Goal: Transaction & Acquisition: Purchase product/service

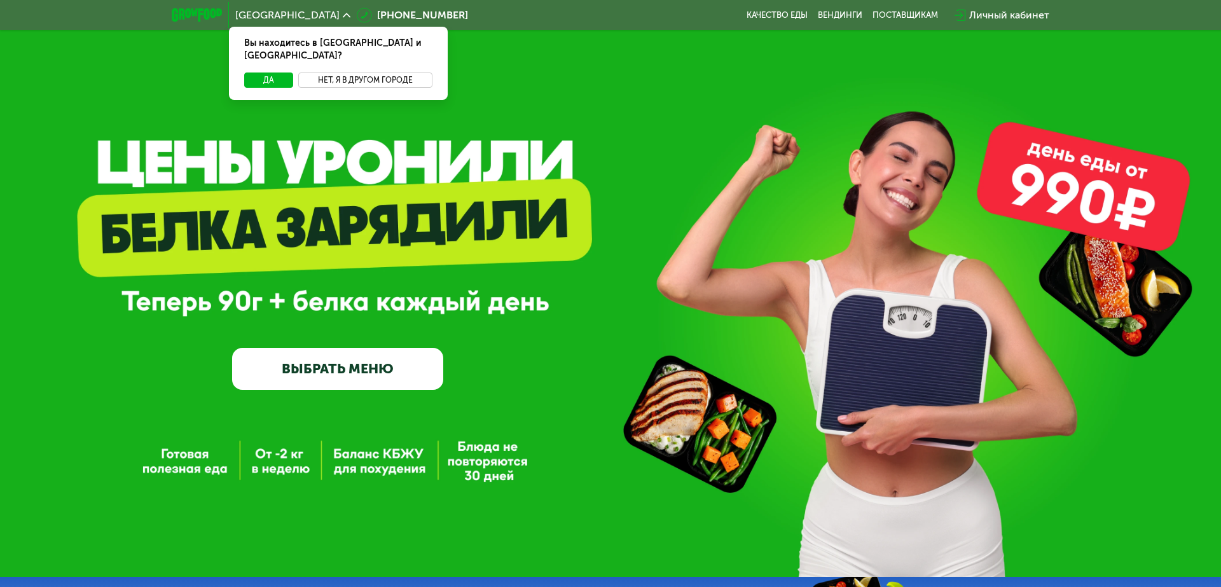
click at [378, 72] on button "Нет, я в другом городе" at bounding box center [365, 79] width 134 height 15
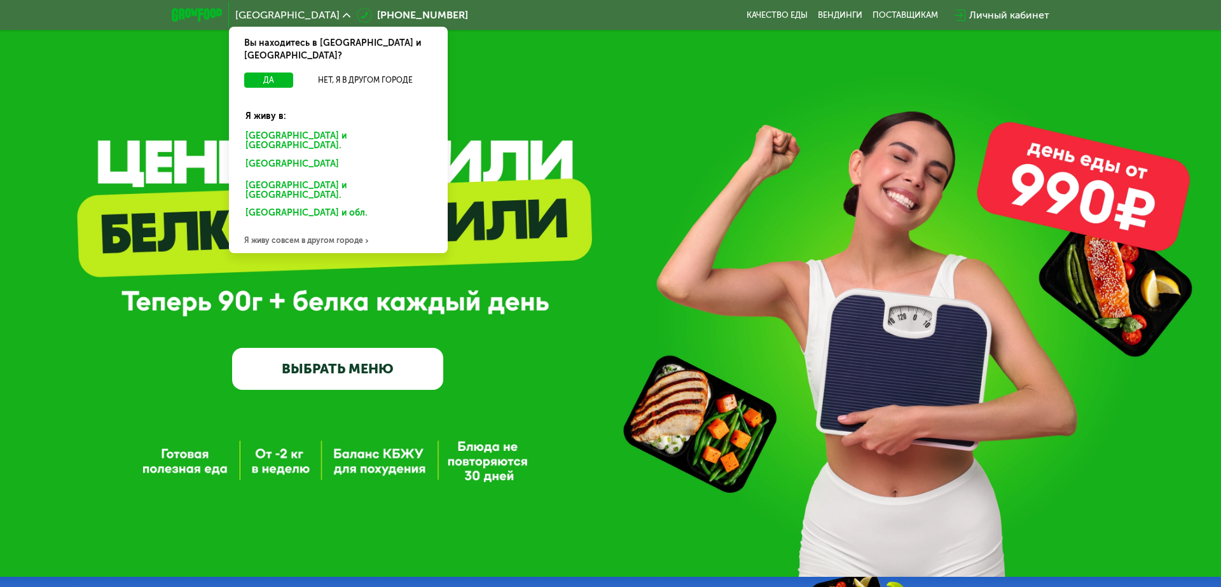
click at [308, 156] on div "[GEOGRAPHIC_DATA] и [GEOGRAPHIC_DATA]." at bounding box center [336, 166] width 198 height 20
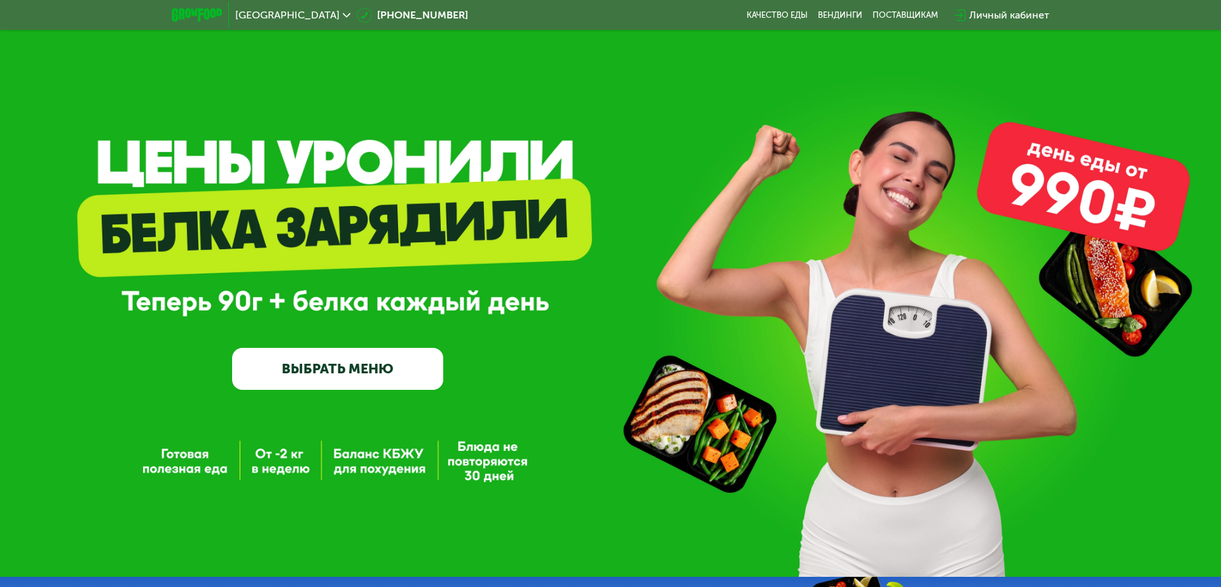
click at [343, 372] on link "ВЫБРАТЬ МЕНЮ" at bounding box center [337, 369] width 211 height 43
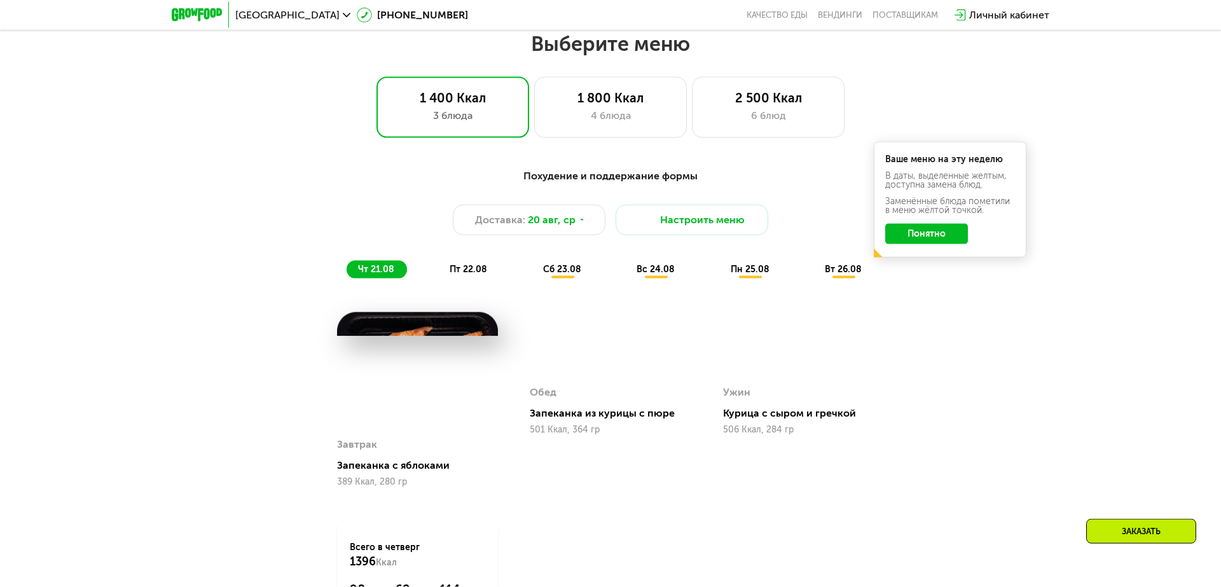
scroll to position [686, 0]
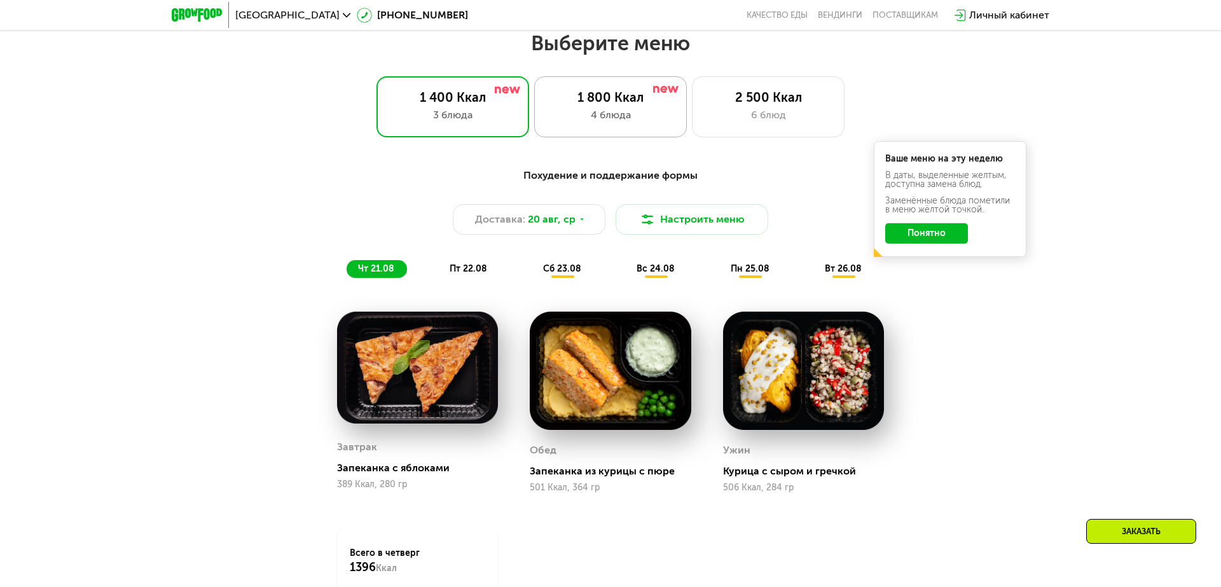
click at [585, 114] on div "4 блюда" at bounding box center [610, 114] width 126 height 15
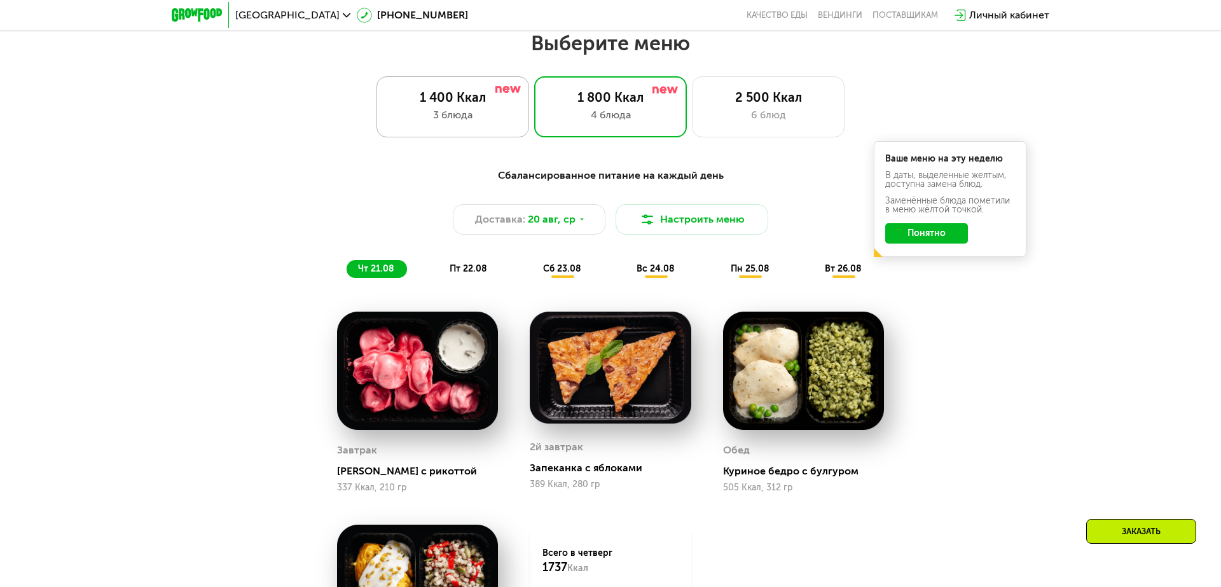
click at [434, 109] on div "3 блюда" at bounding box center [453, 114] width 126 height 15
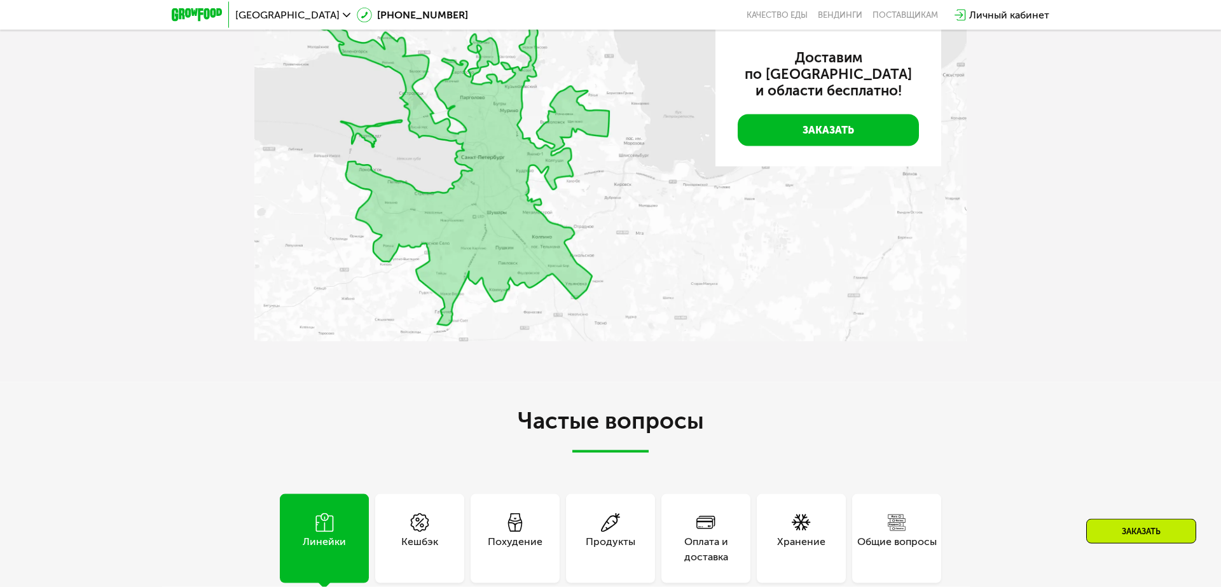
scroll to position [2788, 0]
